Goal: Check status: Check status

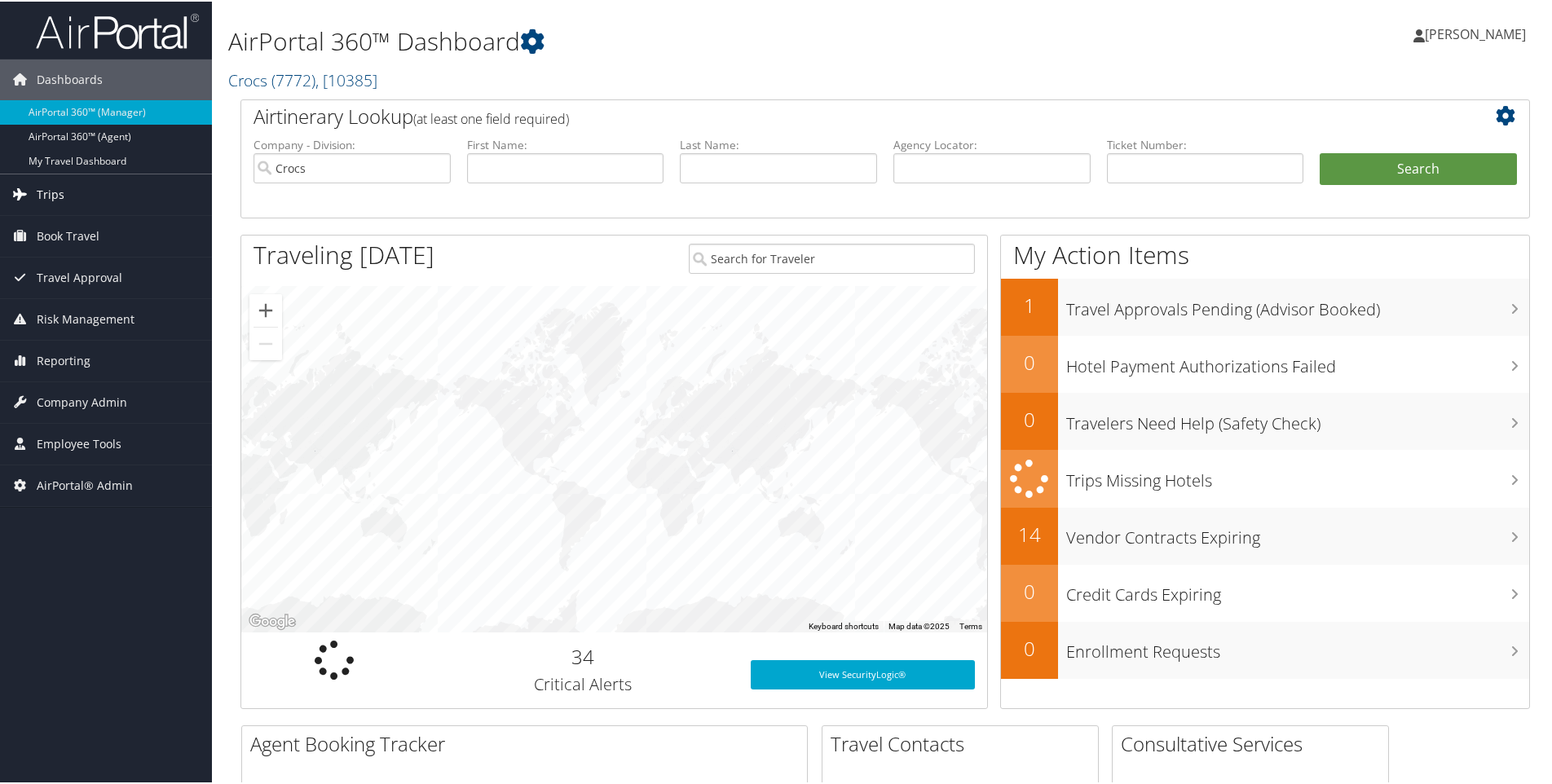
click at [49, 191] on span "Trips" at bounding box center [50, 193] width 28 height 41
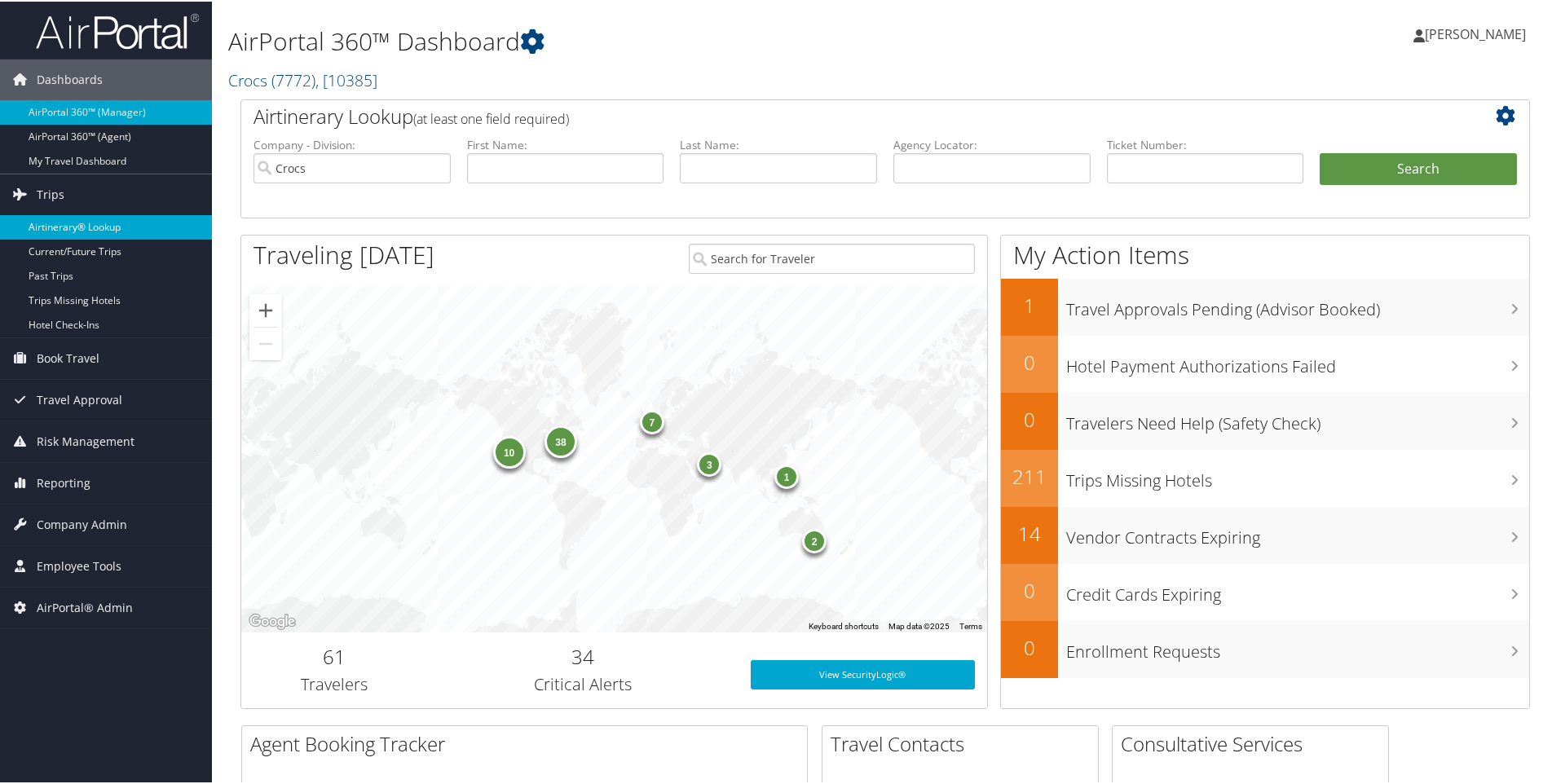
click at [54, 222] on link "Airtinerary® Lookup" at bounding box center [106, 225] width 212 height 24
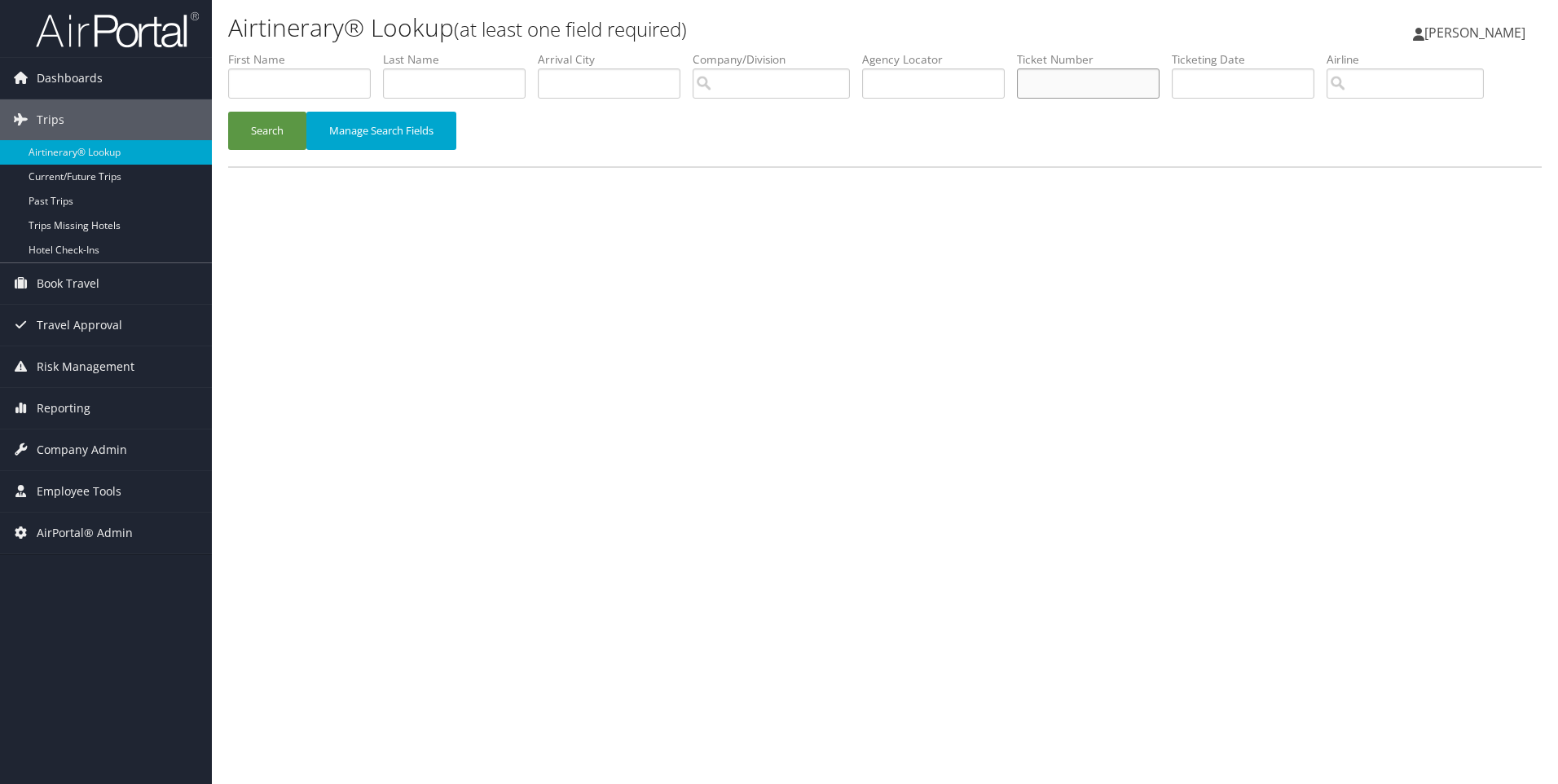
click at [1068, 88] on input "text" at bounding box center [1088, 84] width 142 height 30
click at [229, 112] on button "Search" at bounding box center [268, 131] width 78 height 38
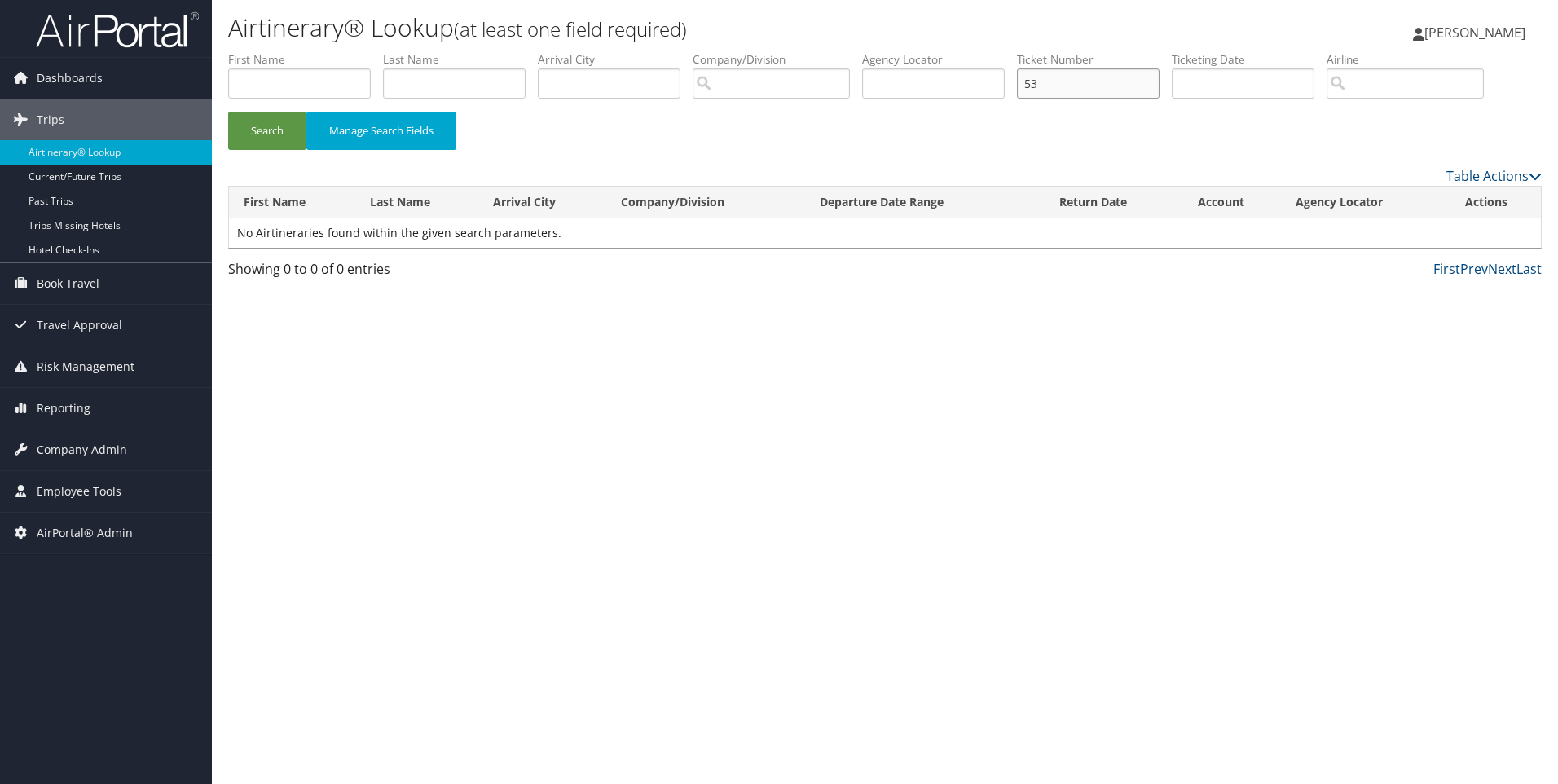
type input "5"
click at [276, 122] on button "Search" at bounding box center [268, 131] width 78 height 38
drag, startPoint x: 1119, startPoint y: 83, endPoint x: 1017, endPoint y: 91, distance: 102.3
click at [1017, 52] on ul "First Name Last Name Departure City Arrival City Company/Division Airport/City …" at bounding box center [885, 52] width 1313 height 0
type input "000000053385229"
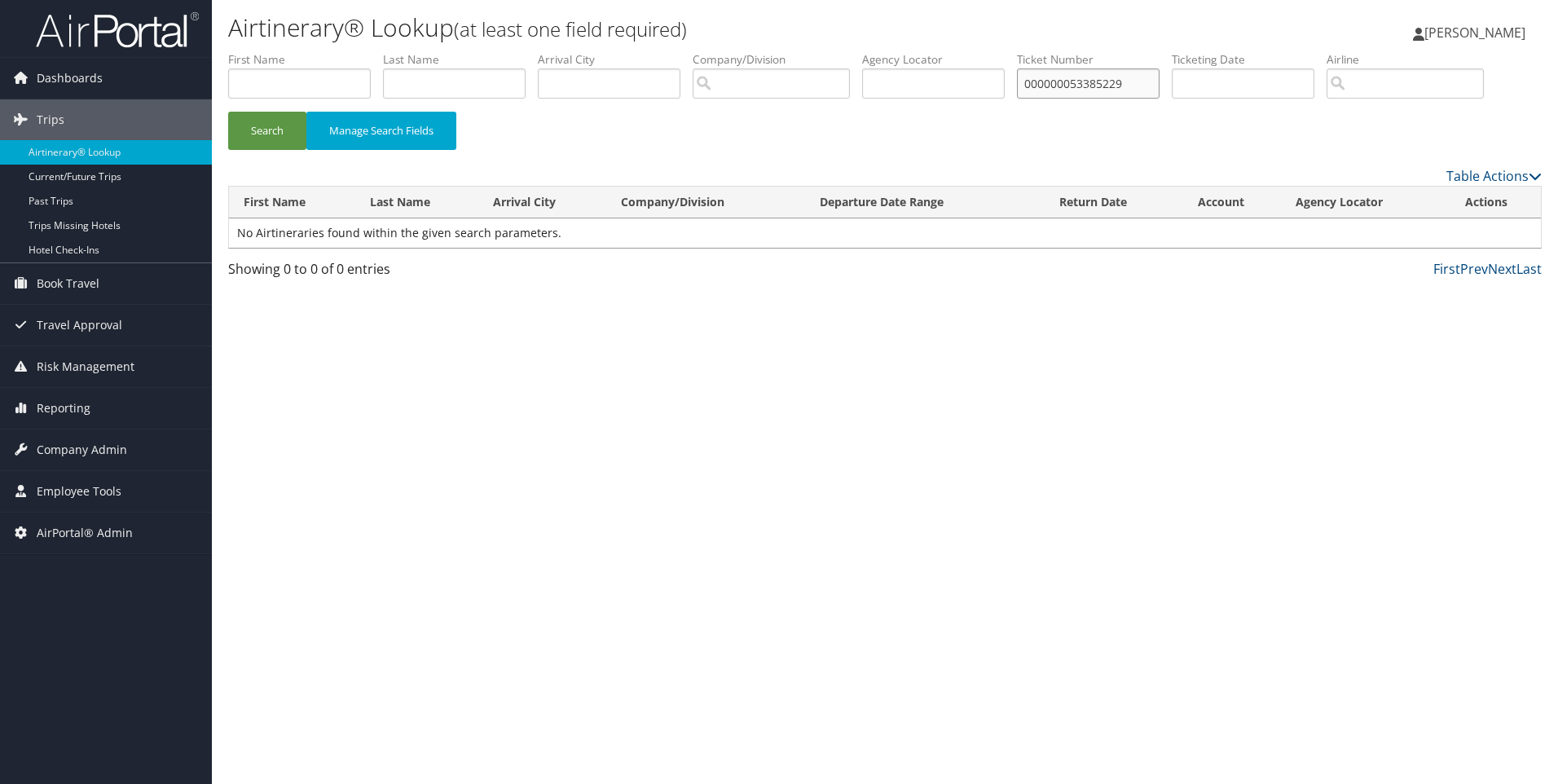
click at [229, 112] on button "Search" at bounding box center [268, 131] width 78 height 38
